Goal: Information Seeking & Learning: Check status

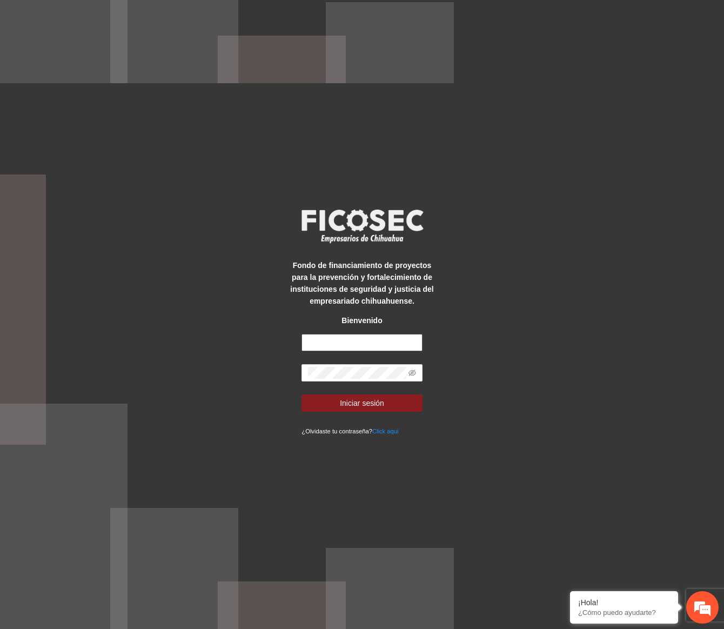
type input "**********"
click at [390, 388] on form "**********" at bounding box center [362, 385] width 121 height 103
click at [381, 397] on span "Iniciar sesión" at bounding box center [362, 403] width 44 height 12
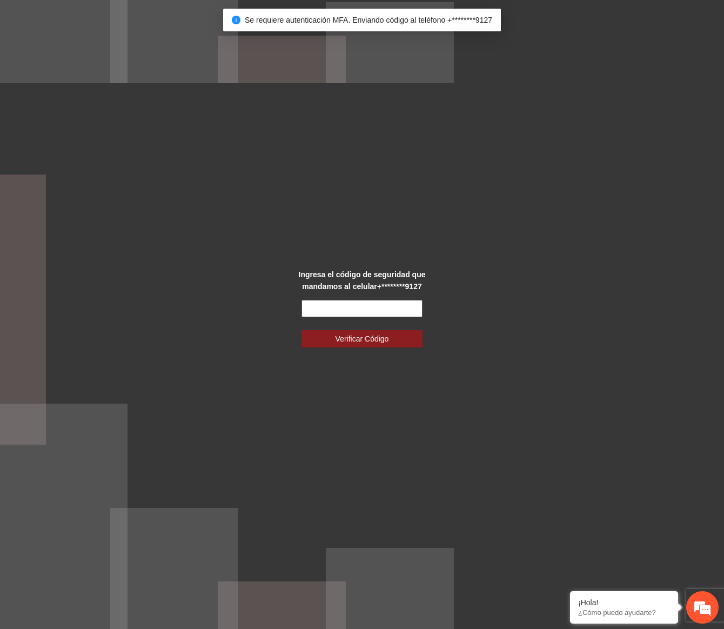
click at [388, 306] on input "text" at bounding box center [362, 308] width 121 height 17
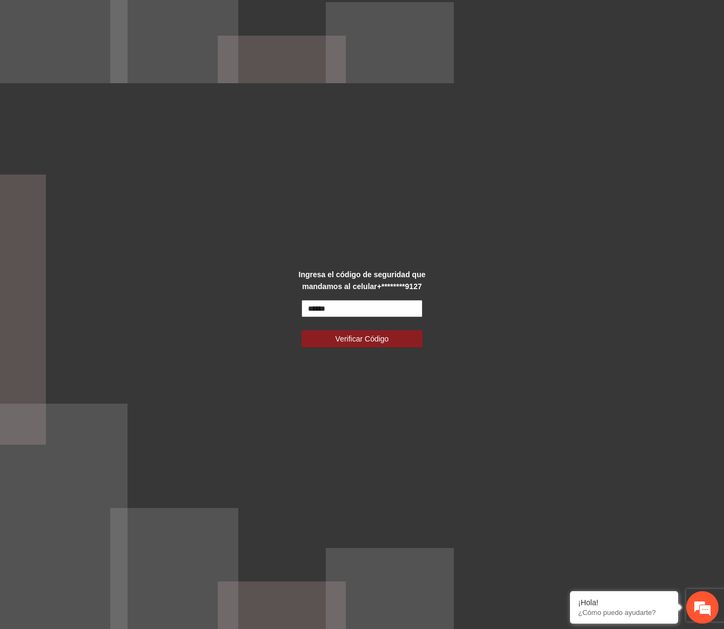
type input "******"
click at [302, 330] on button "Verificar Código" at bounding box center [362, 338] width 121 height 17
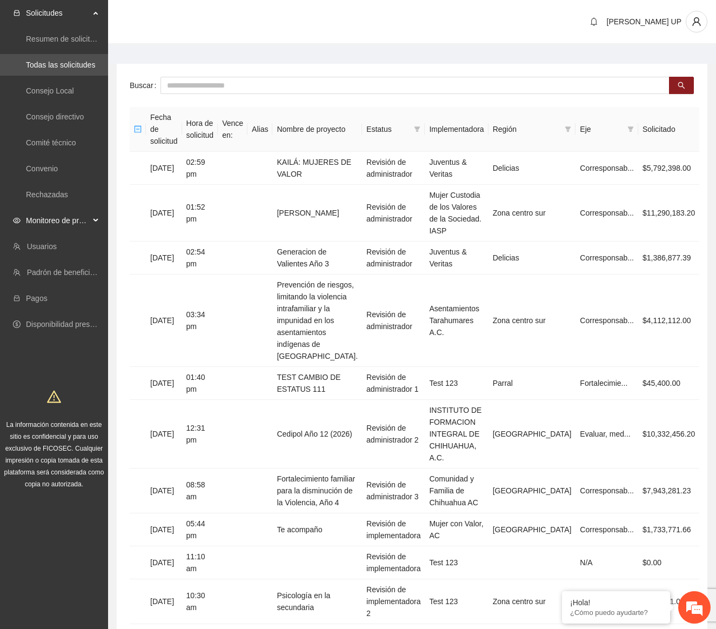
click at [83, 213] on span "Monitoreo de proyectos" at bounding box center [58, 221] width 64 height 22
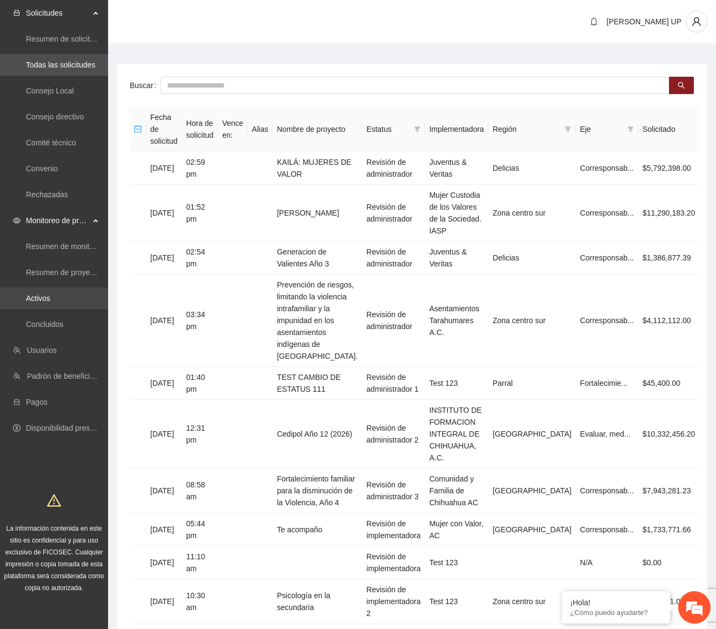
click at [50, 294] on link "Activos" at bounding box center [38, 298] width 24 height 9
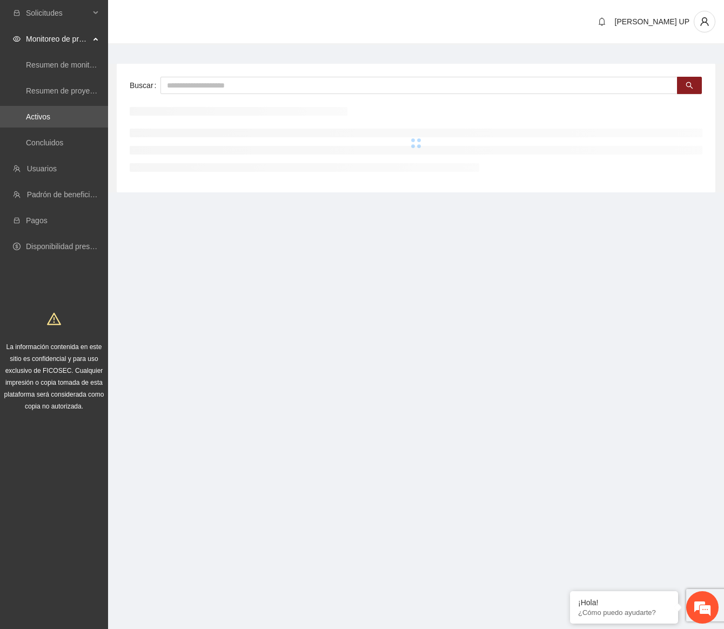
click at [180, 95] on div "Buscar" at bounding box center [416, 128] width 599 height 129
click at [194, 83] on input "text" at bounding box center [419, 85] width 517 height 17
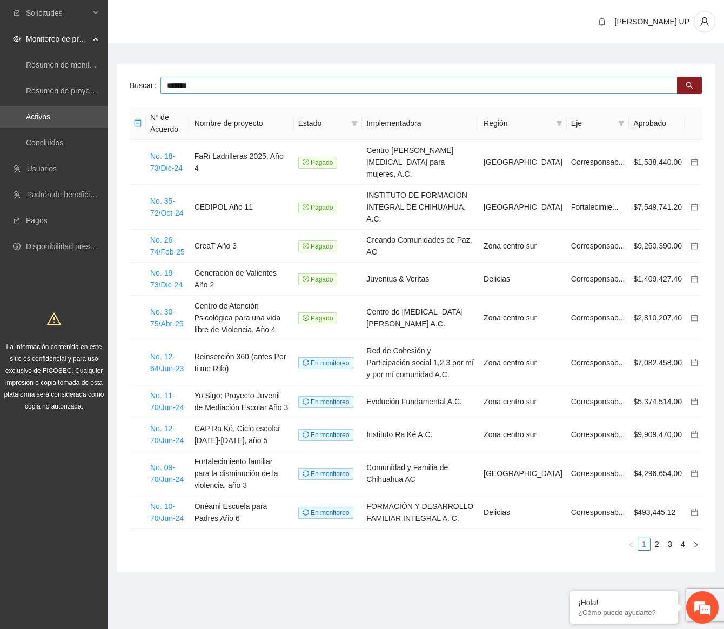
type input "*******"
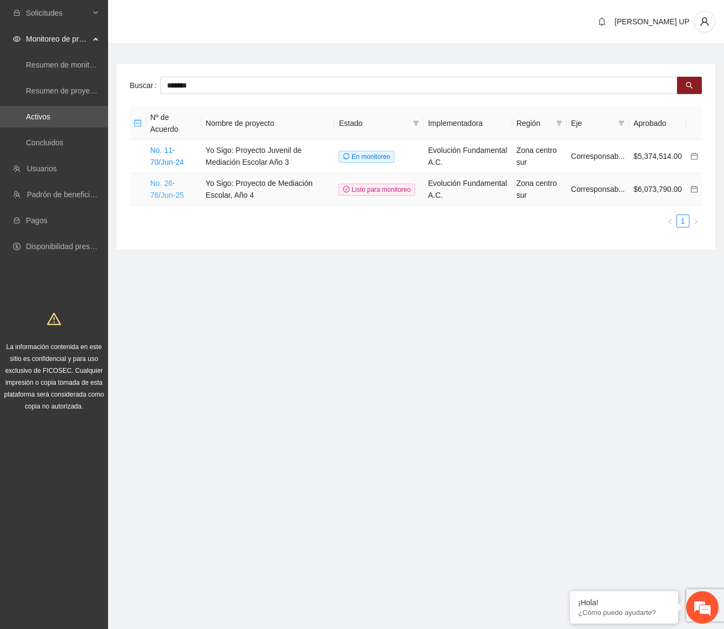
click at [166, 194] on link "No. 26-76/Jun-25" at bounding box center [167, 189] width 34 height 21
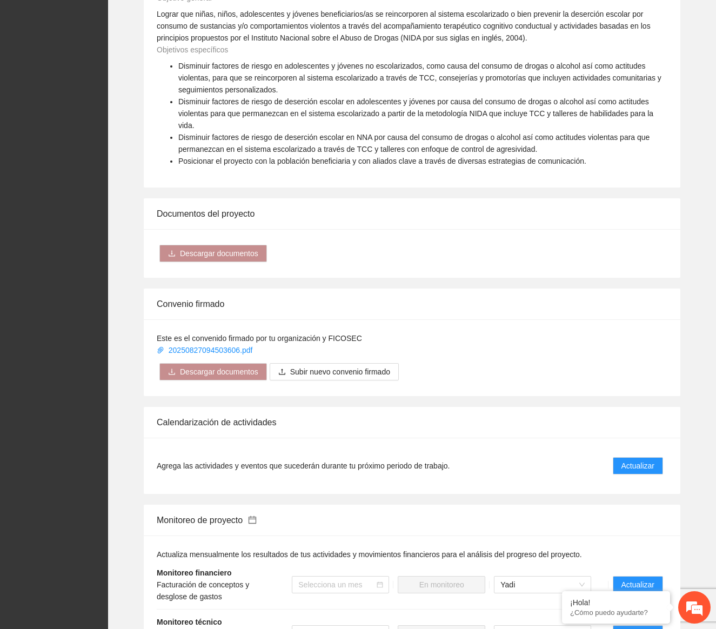
scroll to position [1006, 0]
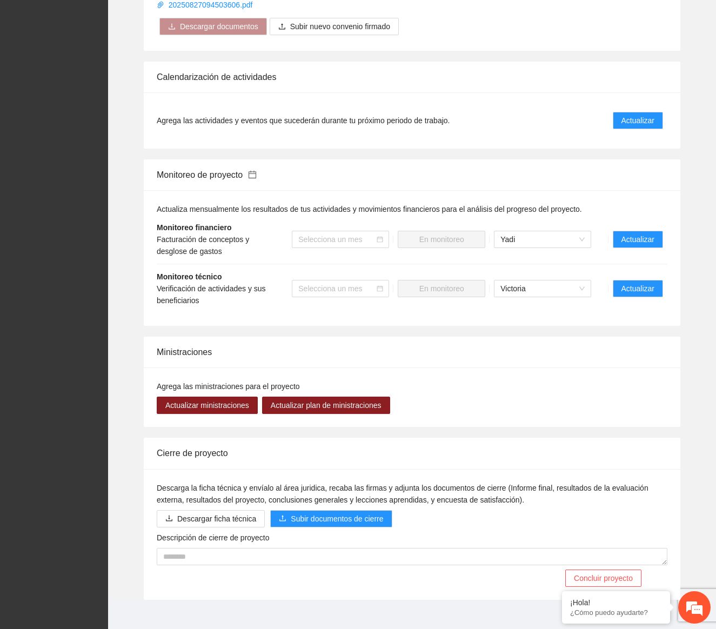
click at [524, 352] on div "Ministraciones" at bounding box center [412, 352] width 511 height 31
click at [616, 288] on li "Monitoreo técnico Verificación de actividades y sus beneficiarios Selecciona un…" at bounding box center [412, 288] width 511 height 49
click at [623, 283] on span "Actualizar" at bounding box center [638, 289] width 33 height 12
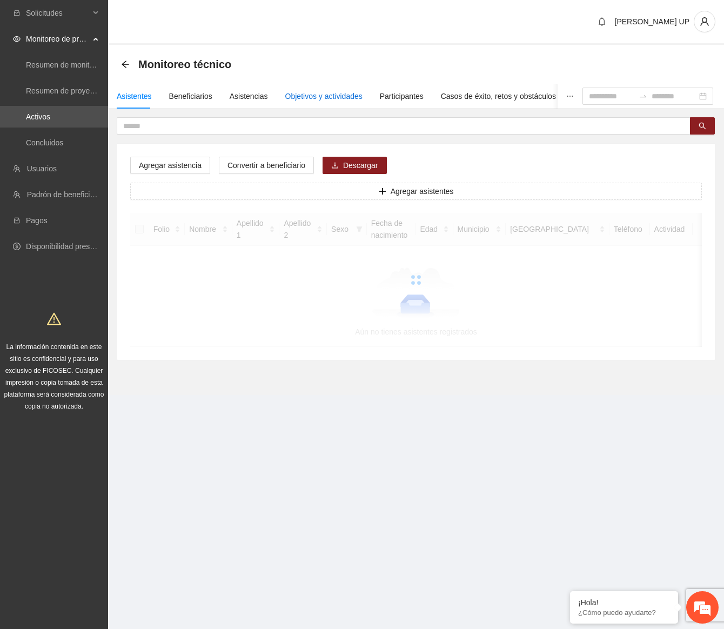
click at [350, 95] on div "Objetivos y actividades" at bounding box center [323, 96] width 77 height 12
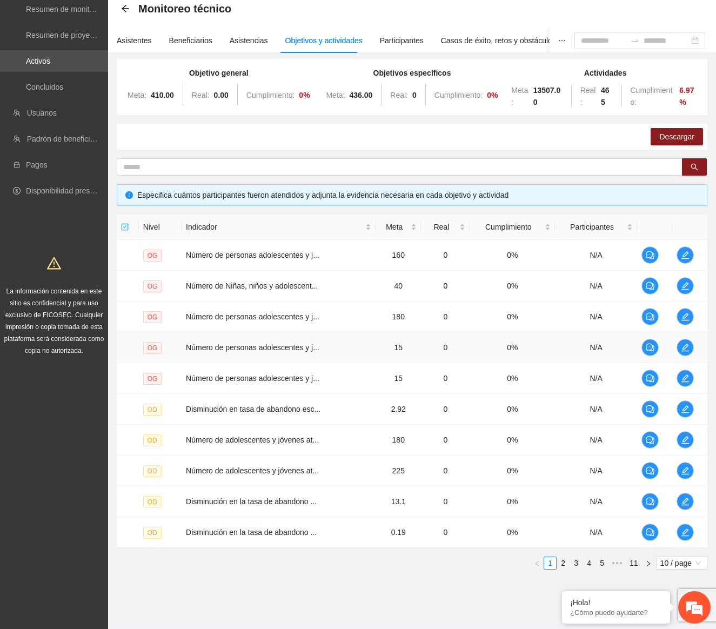
scroll to position [78, 0]
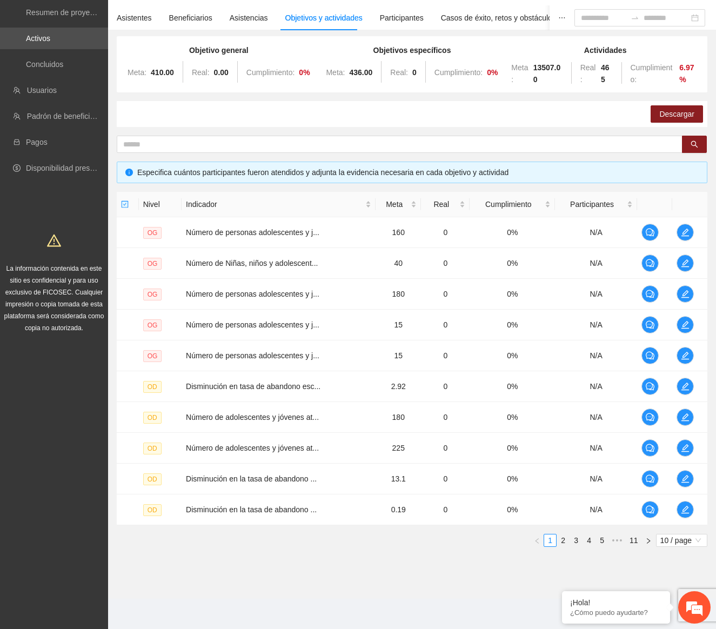
click at [663, 548] on div "Nivel Indicador Meta Real Cumplimiento Participantes OG Número de personas adol…" at bounding box center [412, 374] width 591 height 364
click at [671, 542] on span "10 / page" at bounding box center [682, 541] width 43 height 12
click at [673, 614] on div "100 / page" at bounding box center [682, 612] width 39 height 12
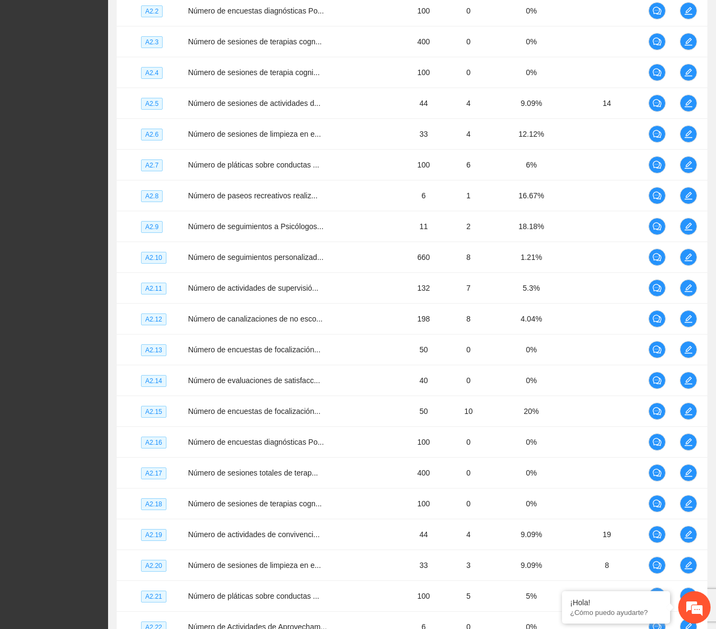
scroll to position [2851, 0]
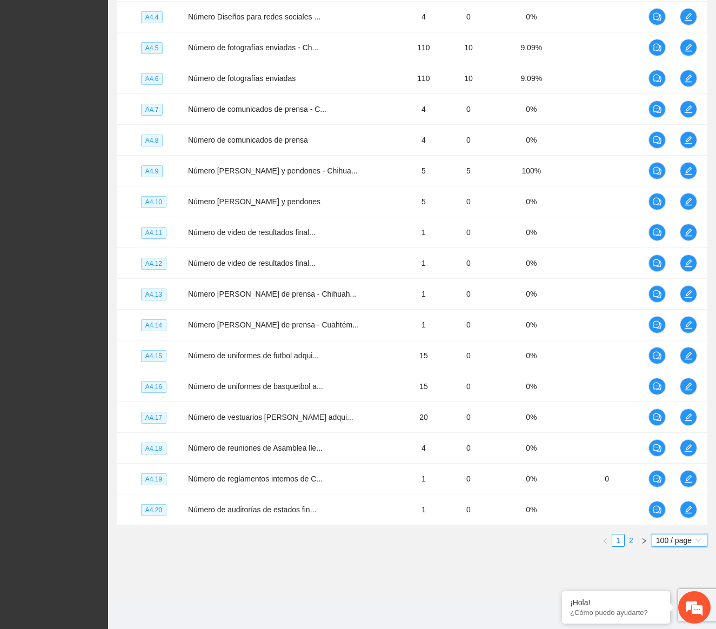
click at [630, 543] on link "2" at bounding box center [631, 541] width 12 height 12
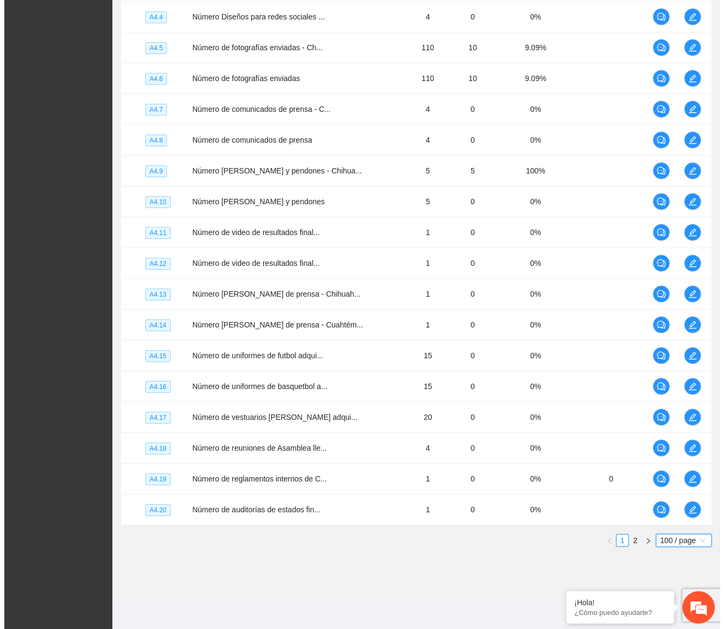
scroll to position [0, 0]
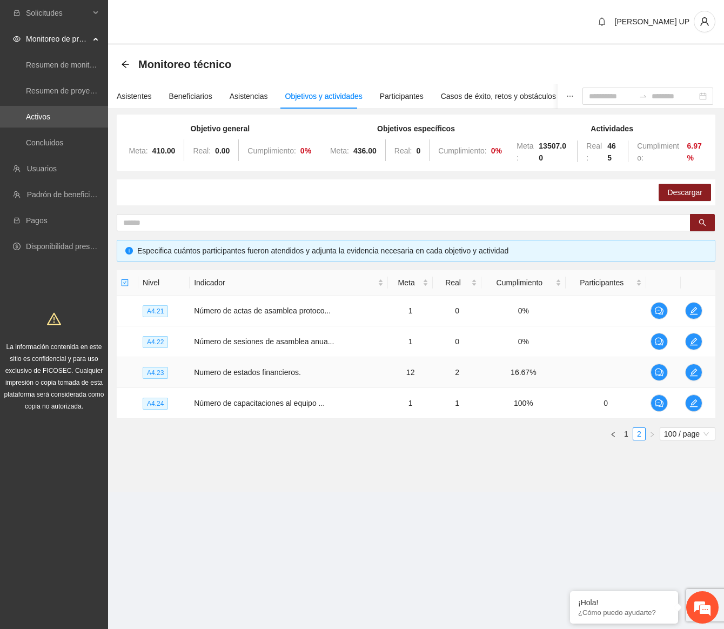
click at [708, 372] on td at bounding box center [698, 372] width 35 height 31
click at [703, 371] on td at bounding box center [698, 372] width 35 height 31
click at [698, 370] on span "edit" at bounding box center [694, 372] width 16 height 9
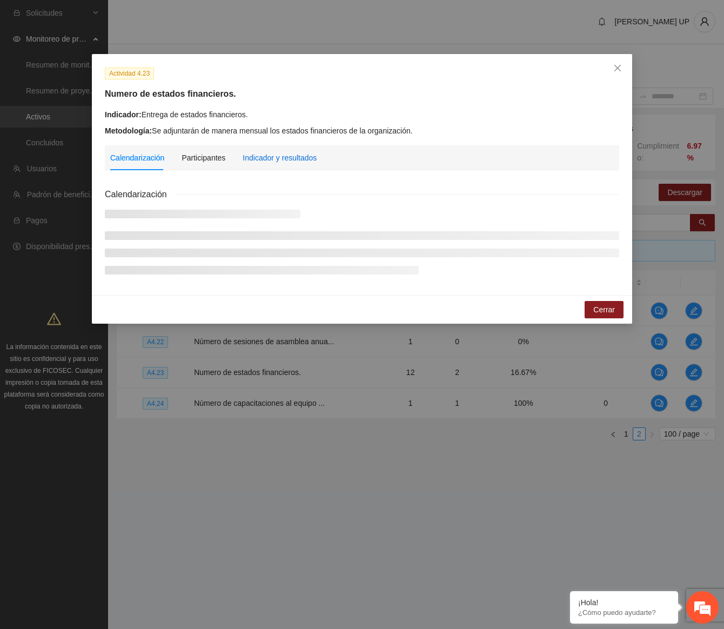
click at [302, 152] on div "Indicador y resultados" at bounding box center [280, 158] width 74 height 12
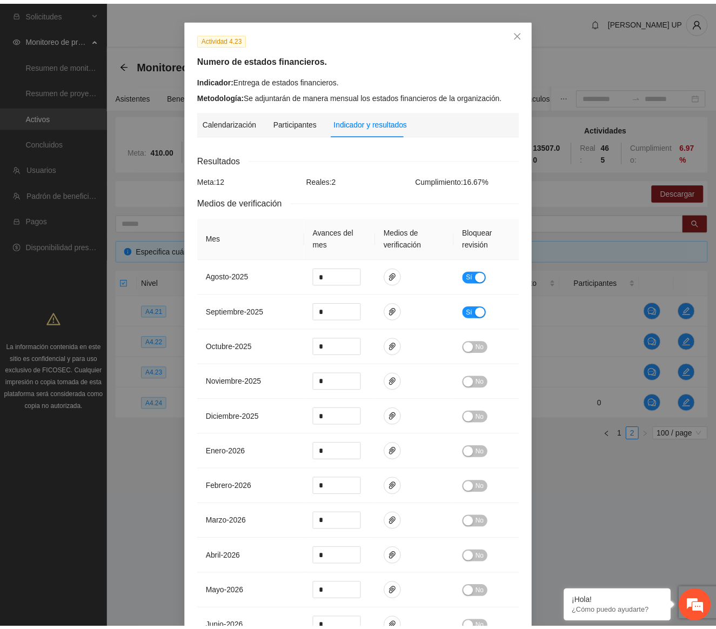
scroll to position [54, 0]
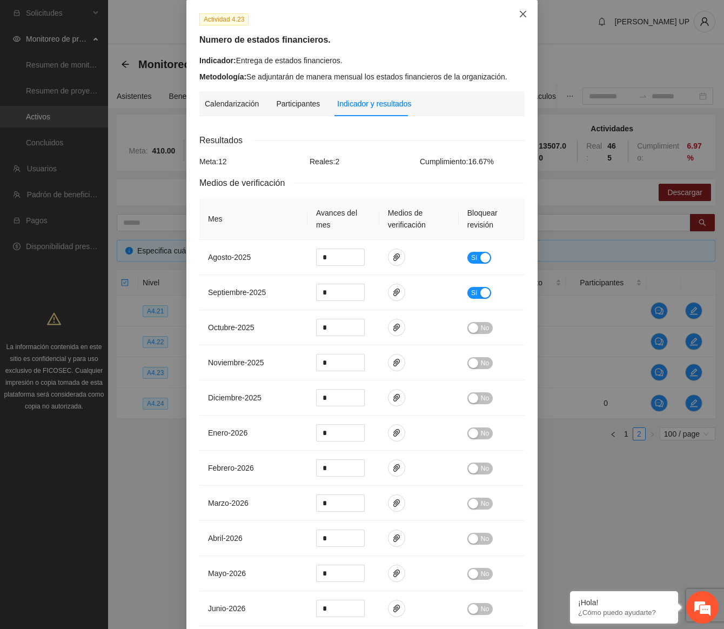
click at [522, 8] on span "Close" at bounding box center [523, 14] width 29 height 29
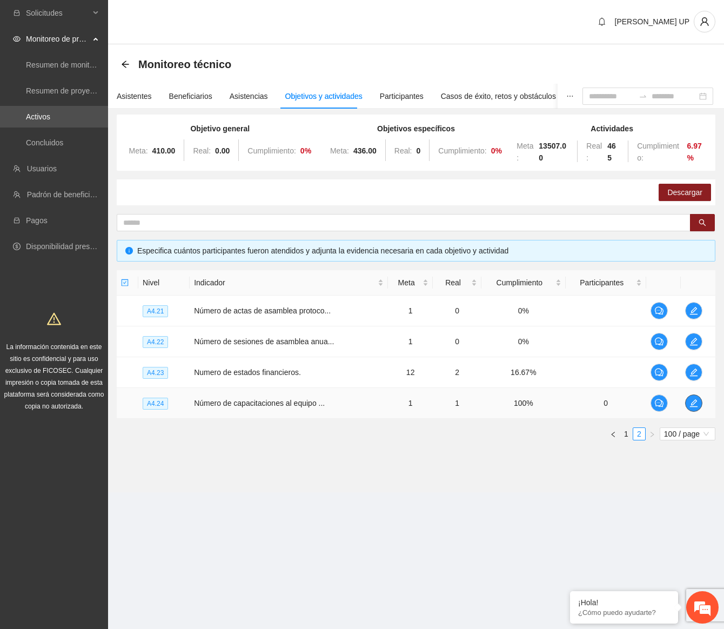
click at [696, 407] on icon "edit" at bounding box center [694, 403] width 8 height 8
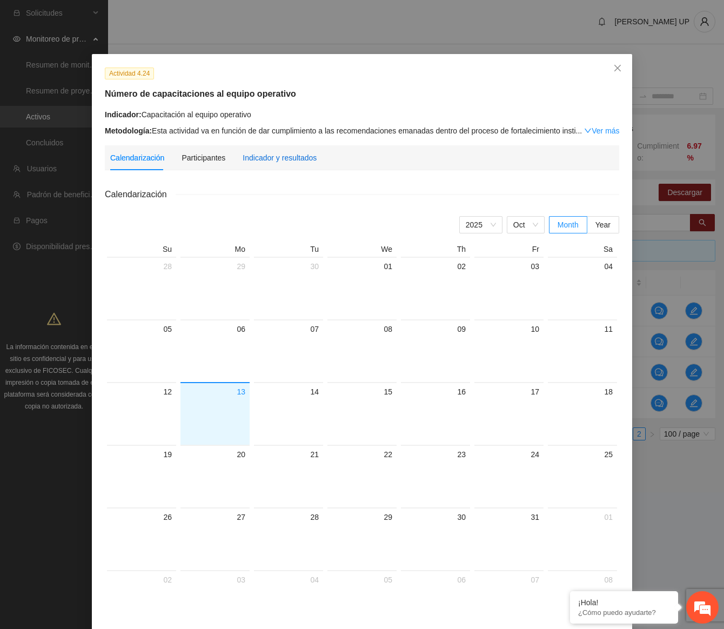
click at [289, 155] on div "Indicador y resultados" at bounding box center [280, 158] width 74 height 12
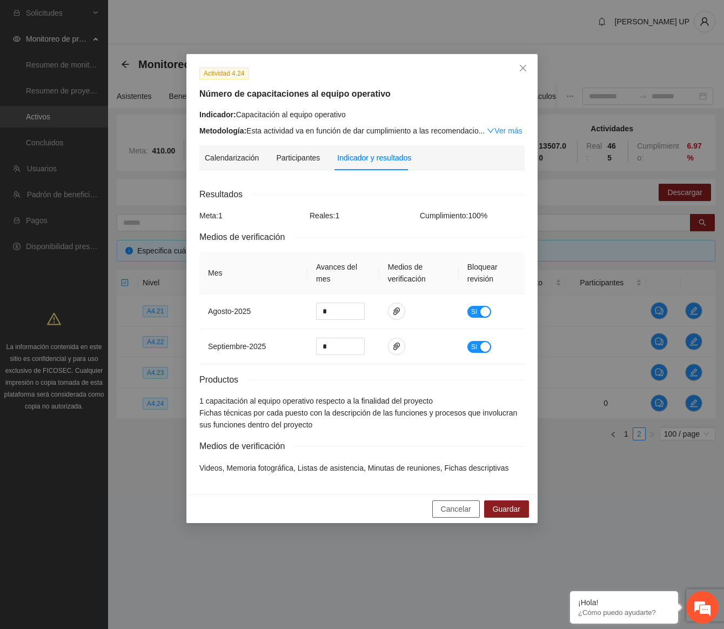
click at [466, 509] on span "Cancelar" at bounding box center [456, 509] width 30 height 12
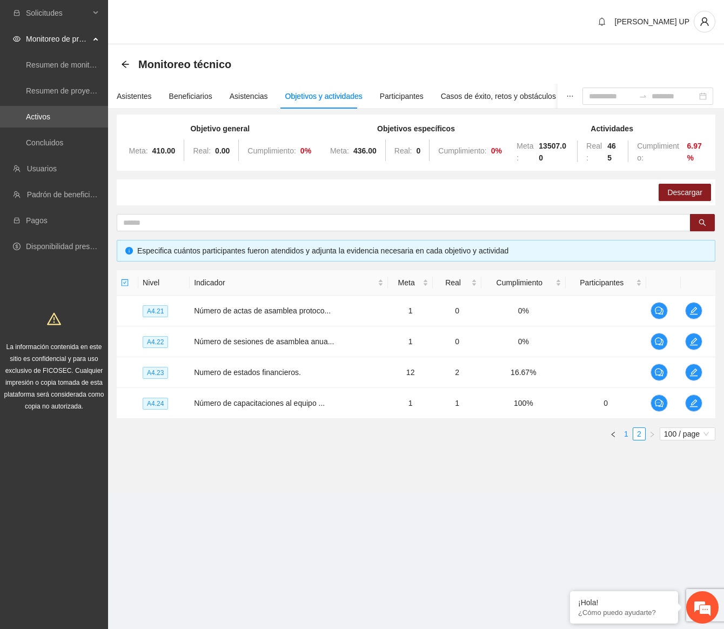
click at [626, 434] on link "1" at bounding box center [627, 434] width 12 height 12
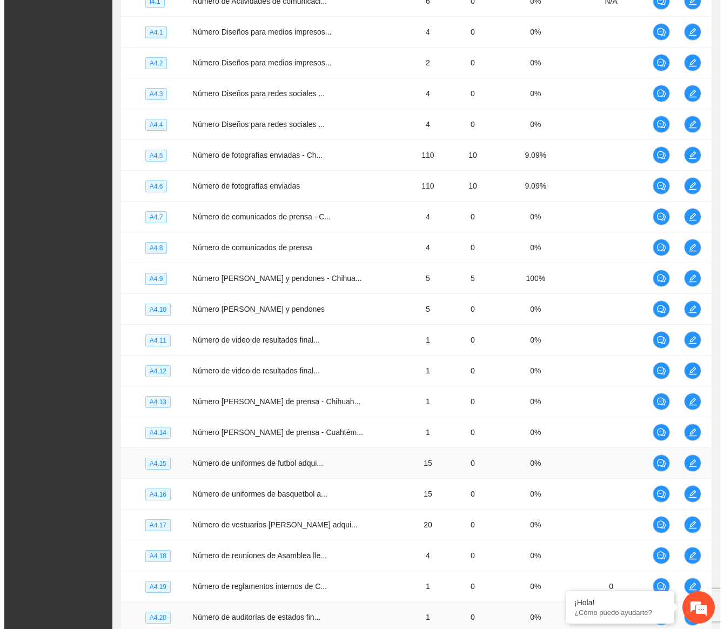
scroll to position [2743, 0]
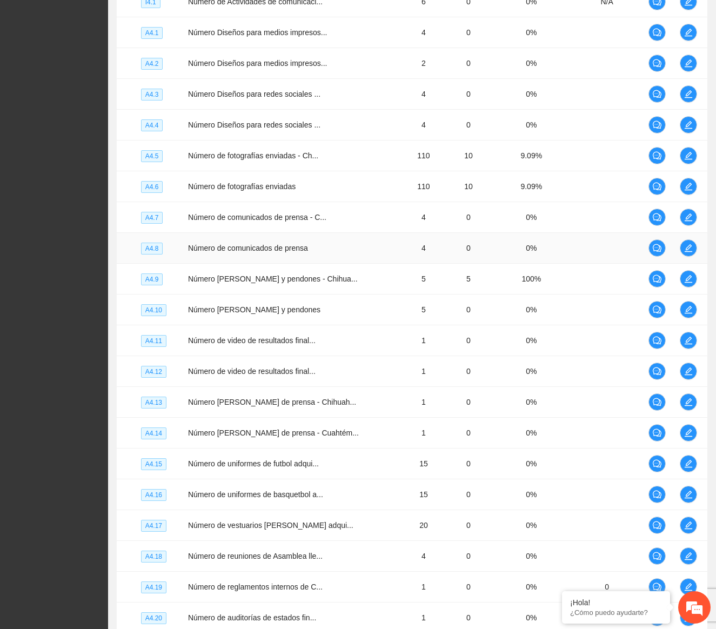
click at [444, 243] on td "0" at bounding box center [468, 248] width 49 height 31
click at [688, 276] on icon "edit" at bounding box center [688, 279] width 9 height 9
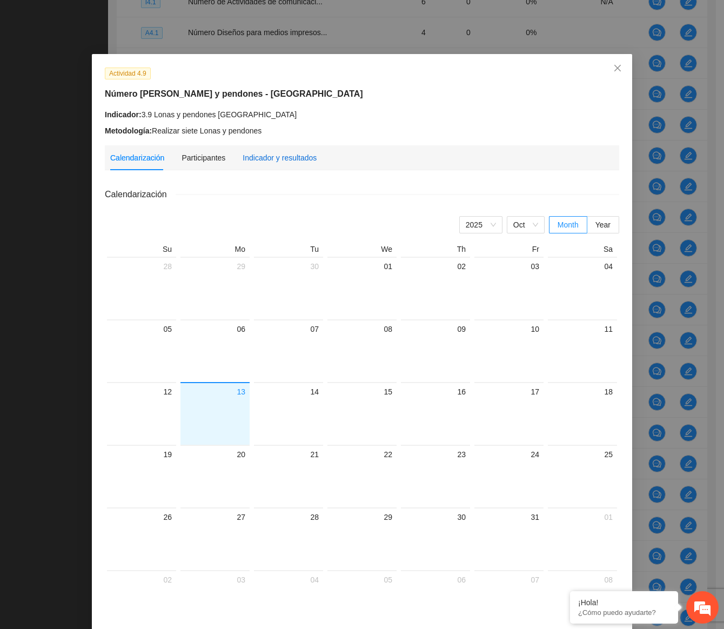
click at [295, 158] on div "Indicador y resultados" at bounding box center [280, 158] width 74 height 12
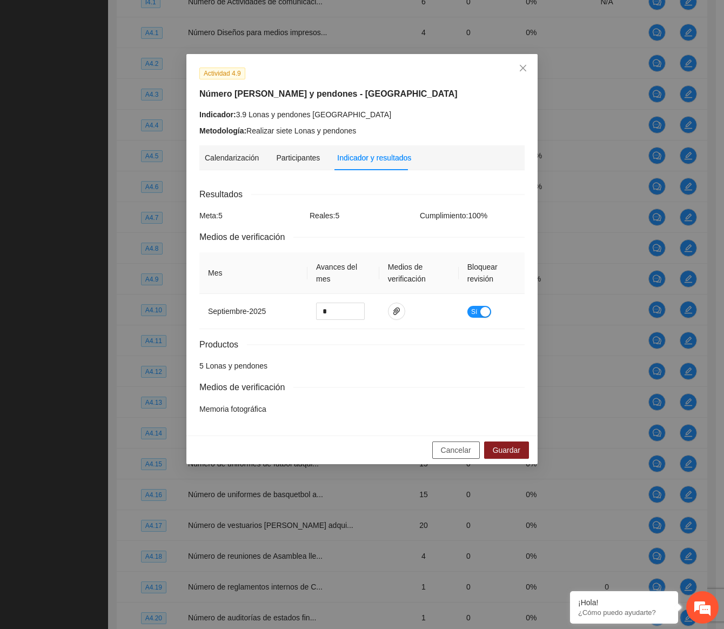
click at [452, 449] on span "Cancelar" at bounding box center [456, 450] width 30 height 12
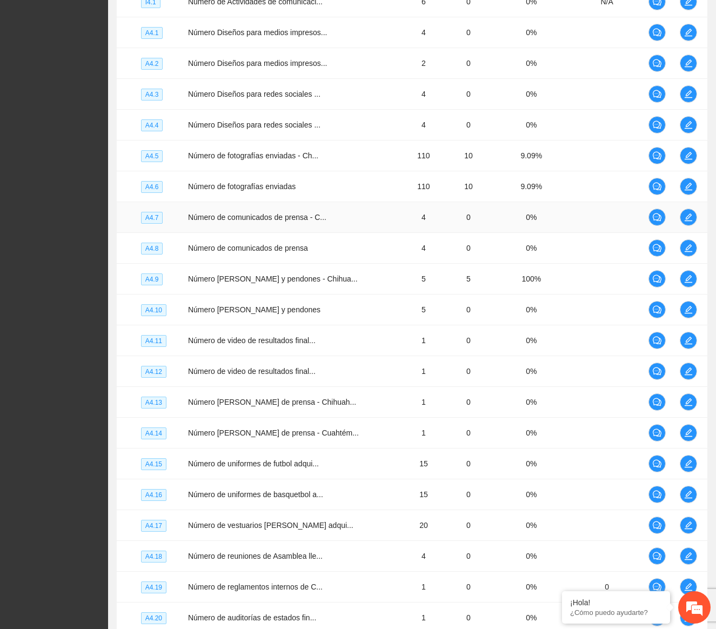
click at [509, 222] on td "0%" at bounding box center [531, 217] width 77 height 31
click at [686, 184] on icon "edit" at bounding box center [688, 186] width 9 height 9
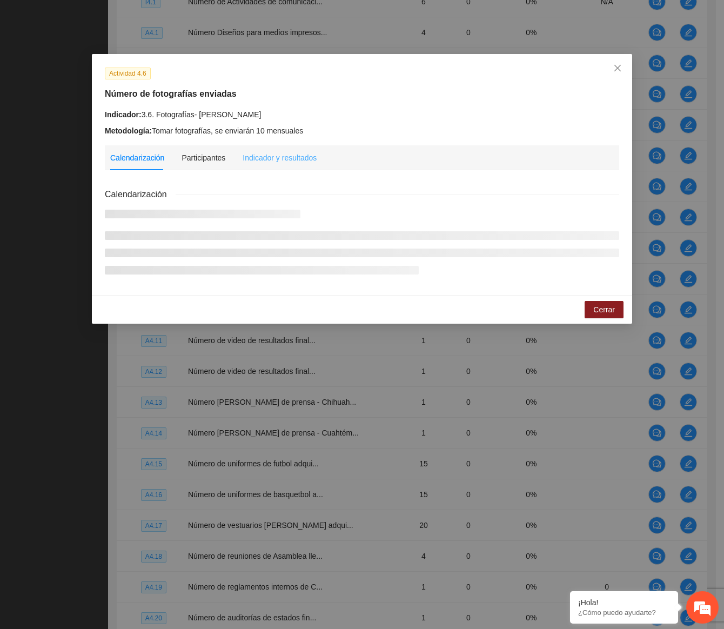
click at [281, 163] on div "Indicador y resultados" at bounding box center [280, 157] width 74 height 25
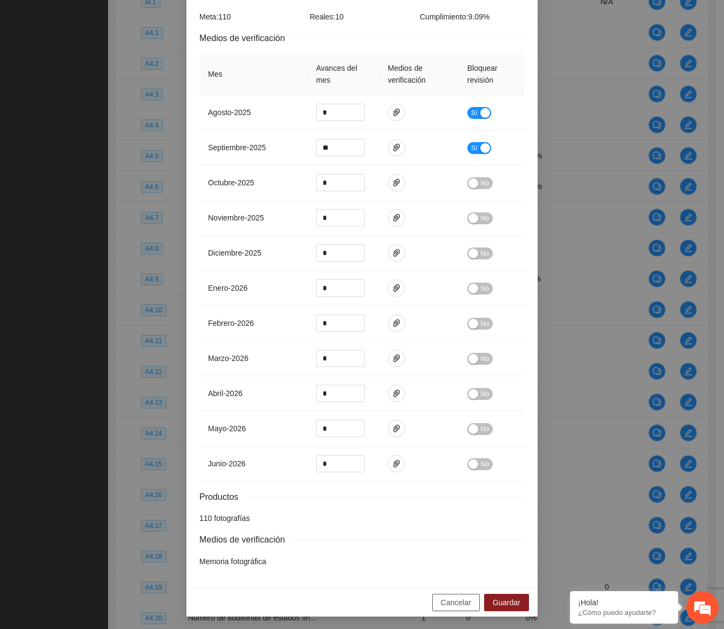
click at [438, 599] on button "Cancelar" at bounding box center [456, 602] width 48 height 17
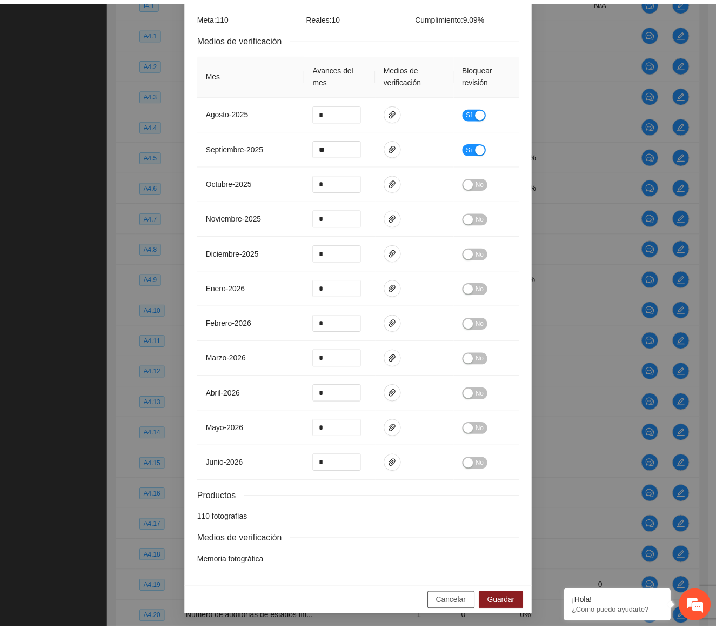
scroll to position [145, 0]
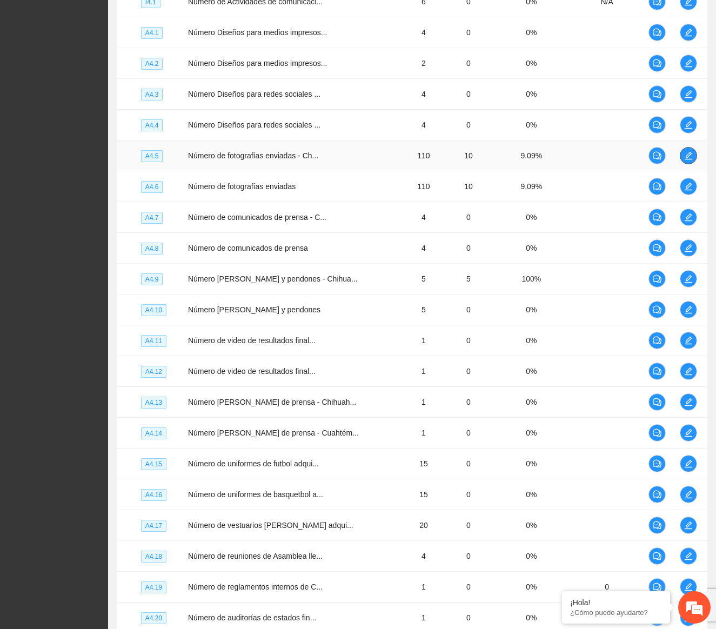
click at [681, 152] on span "edit" at bounding box center [689, 155] width 16 height 9
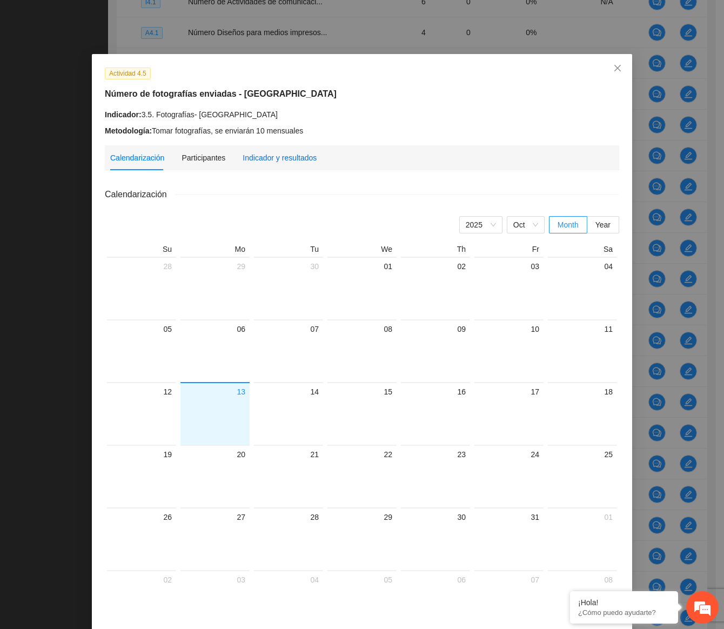
click at [270, 156] on div "Indicador y resultados" at bounding box center [280, 158] width 74 height 12
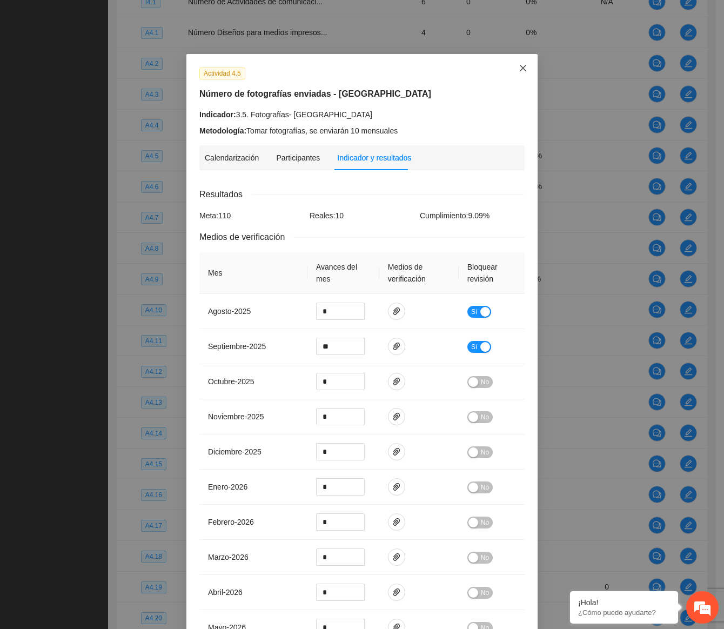
click at [521, 65] on icon "close" at bounding box center [523, 68] width 9 height 9
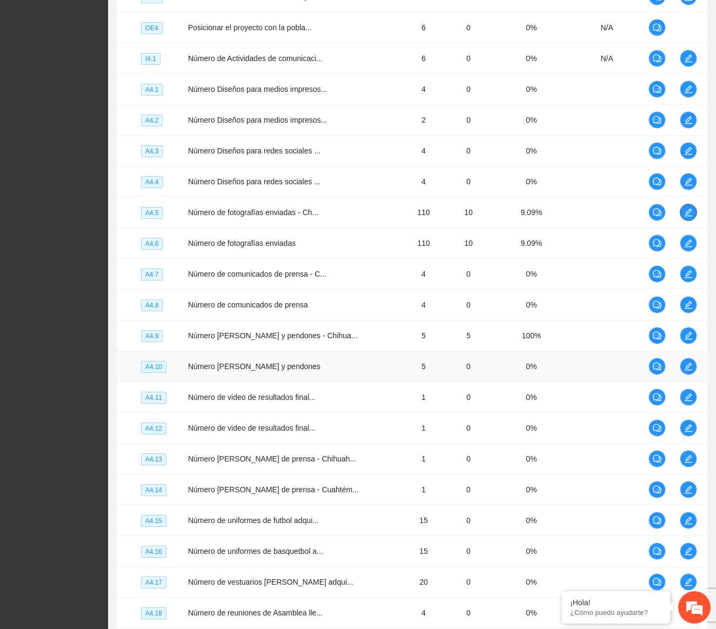
scroll to position [2635, 0]
